Goal: Find contact information: Obtain details needed to contact an individual or organization

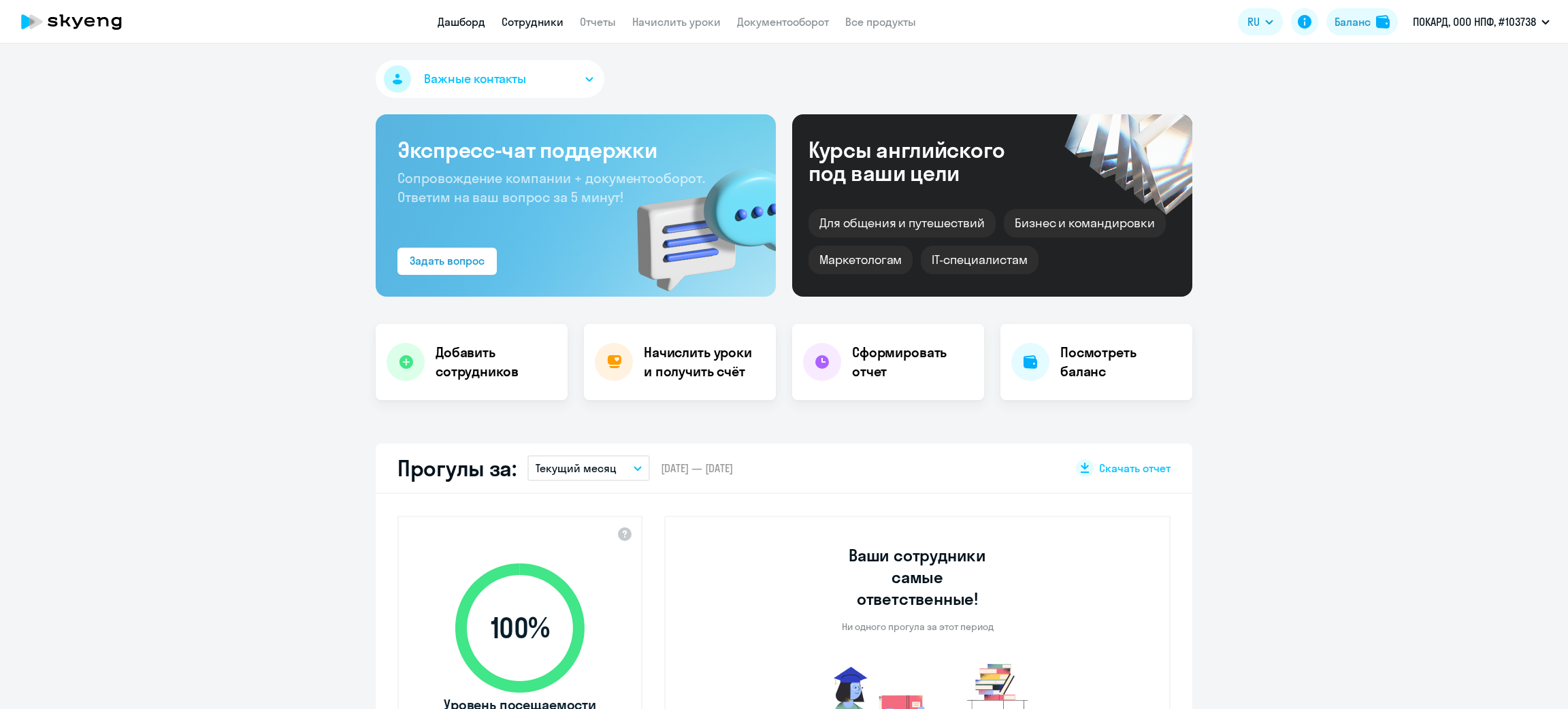
click at [530, 15] on link "Сотрудники" at bounding box center [532, 22] width 62 height 14
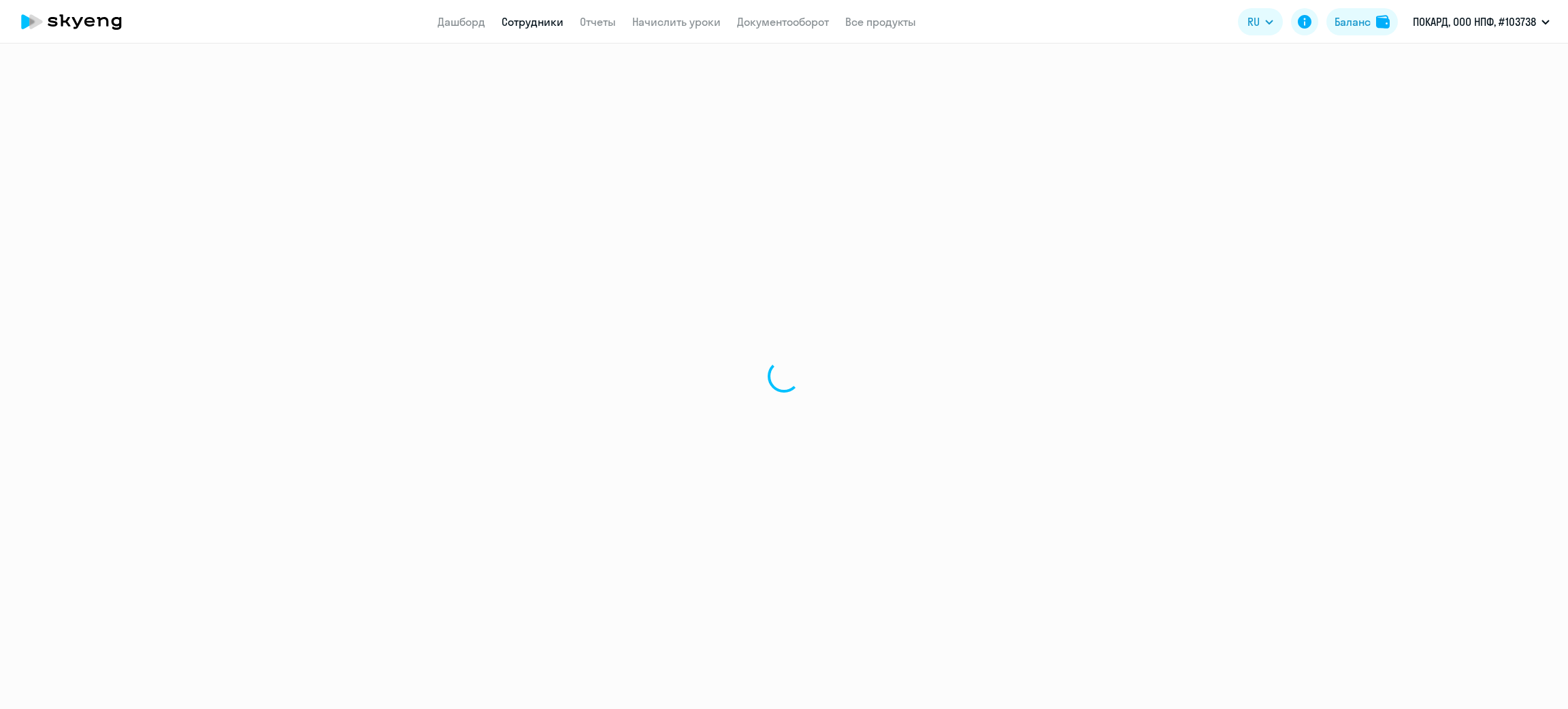
select select "30"
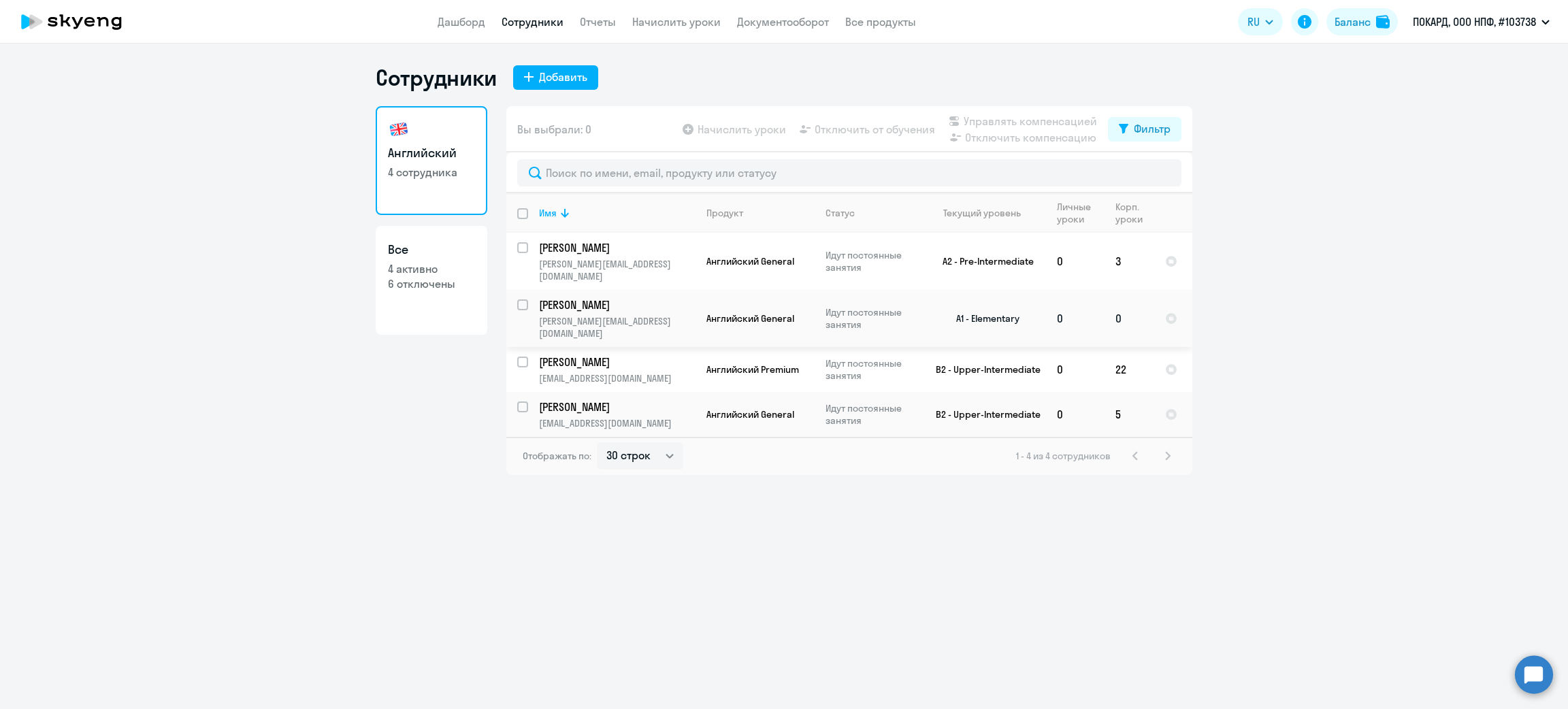
click at [684, 300] on td "[PERSON_NAME] [PERSON_NAME][EMAIL_ADDRESS][DOMAIN_NAME]" at bounding box center [612, 318] width 168 height 57
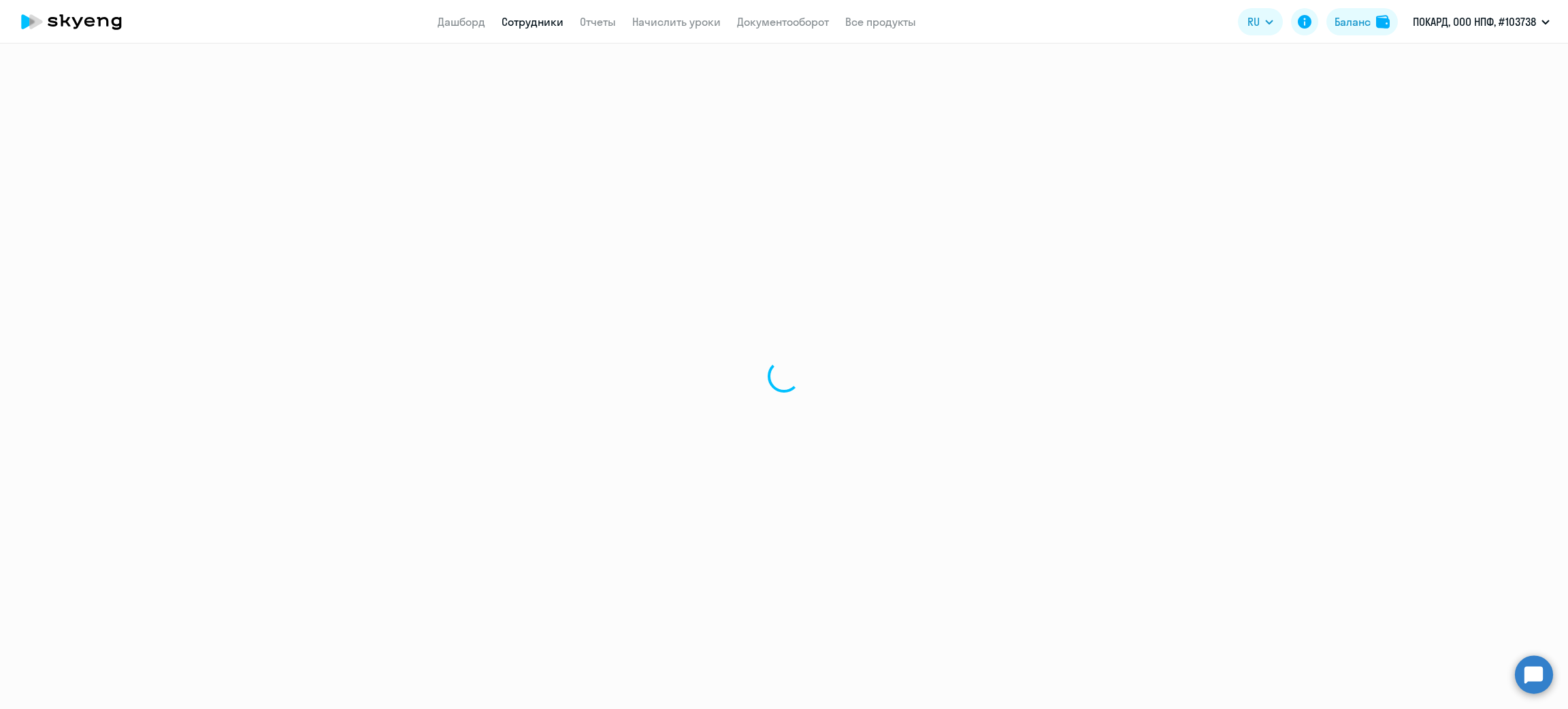
select select "english"
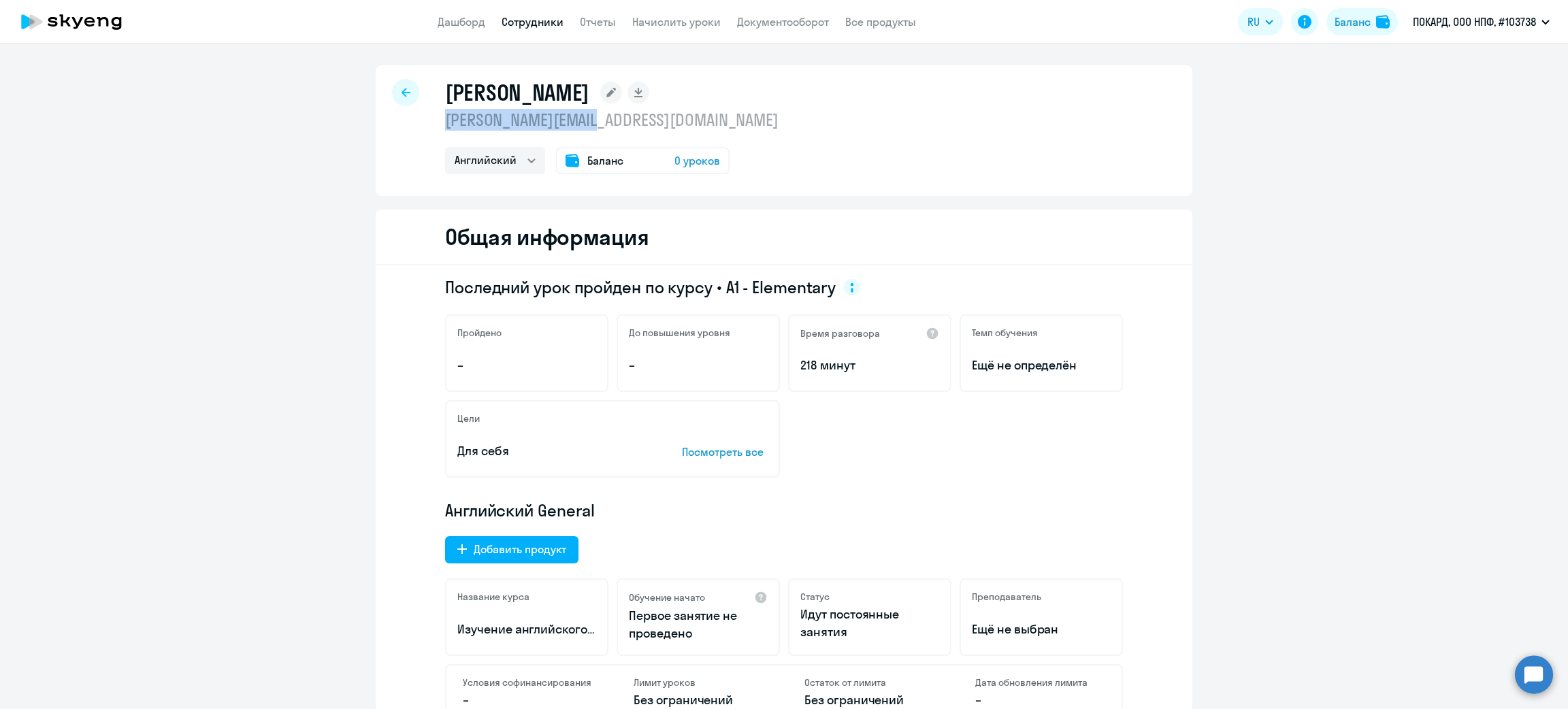
drag, startPoint x: 577, startPoint y: 125, endPoint x: 439, endPoint y: 124, distance: 138.0
click at [445, 124] on p "[PERSON_NAME][EMAIL_ADDRESS][DOMAIN_NAME]" at bounding box center [612, 120] width 334 height 22
copy p "[PERSON_NAME][EMAIL_ADDRESS][DOMAIN_NAME]"
